Goal: Subscribe to service/newsletter

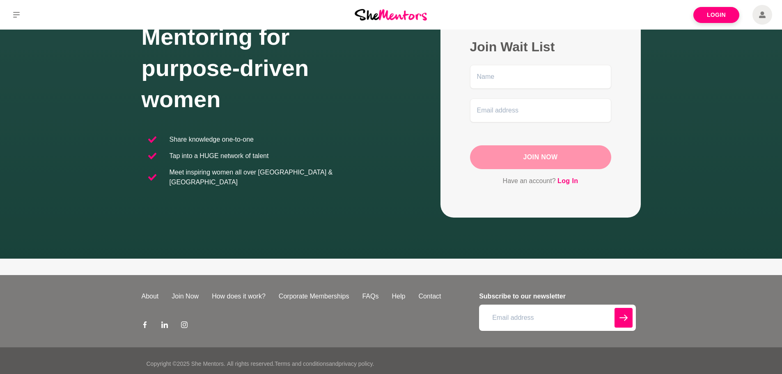
scroll to position [78, 0]
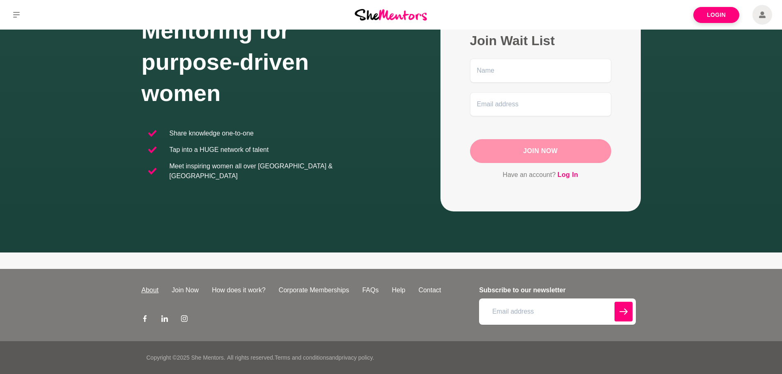
click at [152, 290] on link "About" at bounding box center [150, 290] width 30 height 10
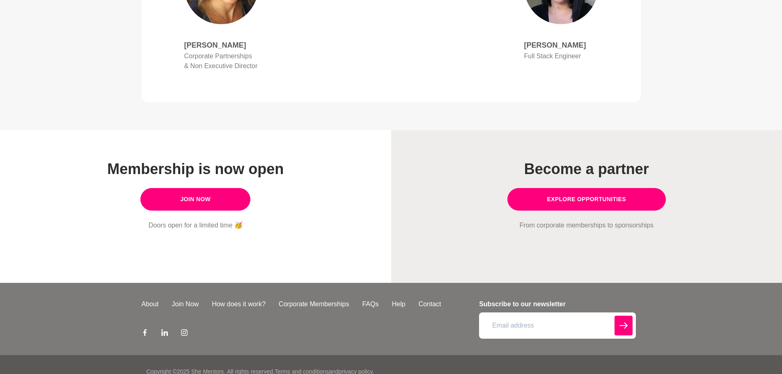
scroll to position [646, 0]
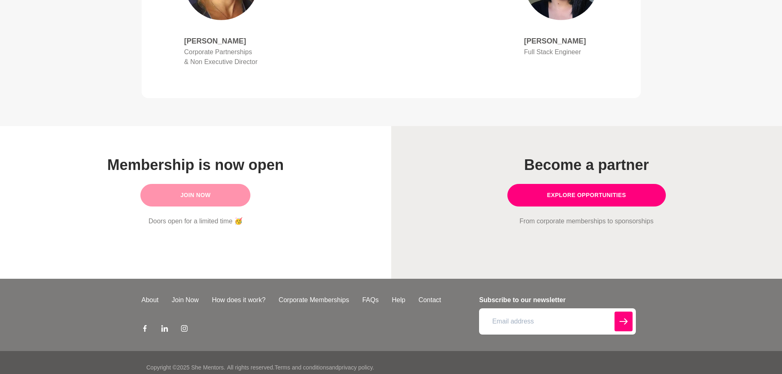
click at [172, 189] on link "Join Now" at bounding box center [195, 195] width 110 height 23
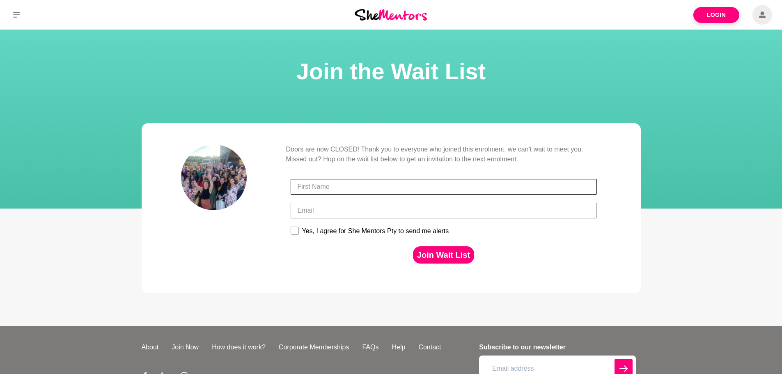
click at [327, 190] on input "First Name" at bounding box center [444, 187] width 306 height 16
type input "Emily Tokalau"
click at [296, 208] on input "Email" at bounding box center [444, 211] width 306 height 16
type input "etokalau@hotmail.com"
click at [294, 230] on rect at bounding box center [295, 231] width 8 height 8
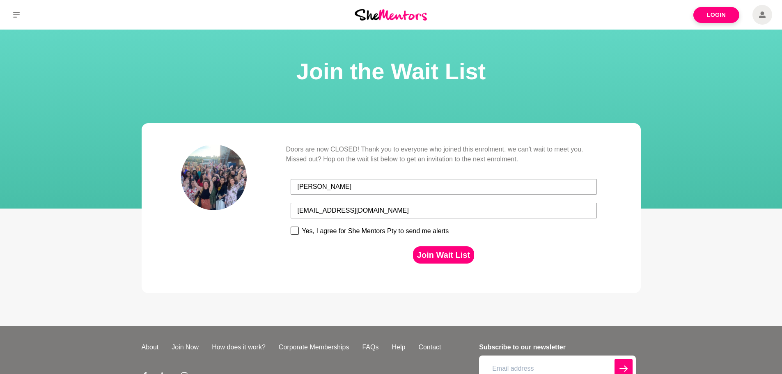
click at [291, 227] on input "Yes, I agree for She Mentors Pty to send me alerts" at bounding box center [290, 226] width 0 height 0
checkbox input "true"
click at [442, 258] on button "Join Wait List" at bounding box center [443, 254] width 61 height 17
